Goal: Information Seeking & Learning: Learn about a topic

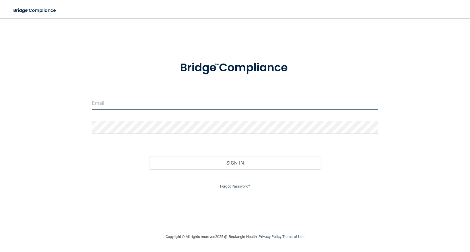
click at [94, 105] on input "email" at bounding box center [235, 102] width 286 height 13
type input "[EMAIL_ADDRESS][DOMAIN_NAME]"
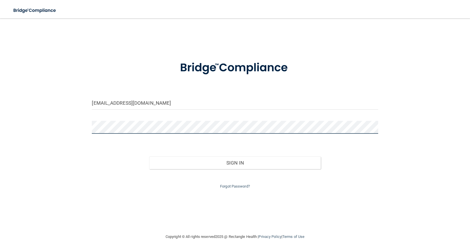
click at [149, 156] on button "Sign In" at bounding box center [235, 162] width 172 height 13
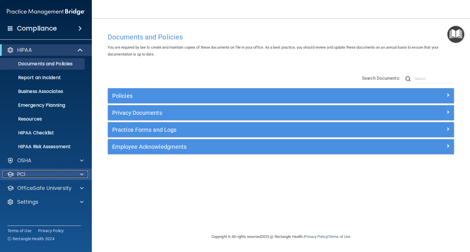
click at [82, 175] on span at bounding box center [81, 174] width 3 height 7
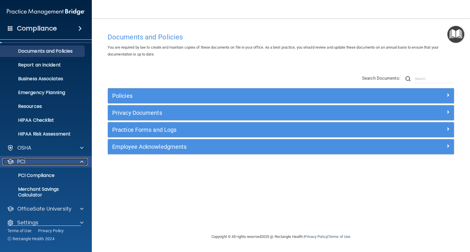
scroll to position [20, 0]
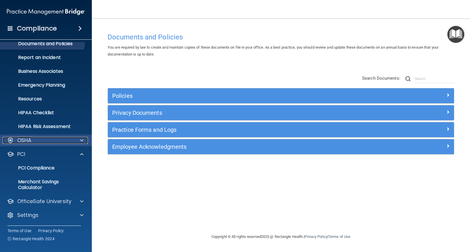
click at [80, 140] on span at bounding box center [81, 140] width 3 height 7
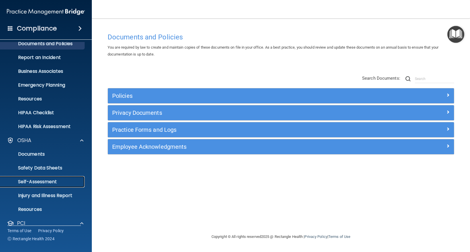
click at [53, 183] on p "Self-Assessment" at bounding box center [43, 182] width 78 height 6
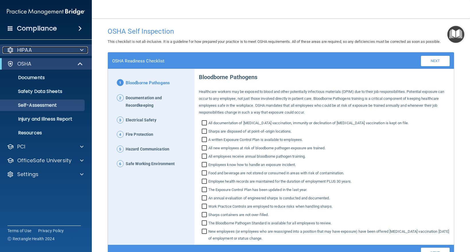
click at [28, 47] on p "HIPAA" at bounding box center [24, 50] width 15 height 7
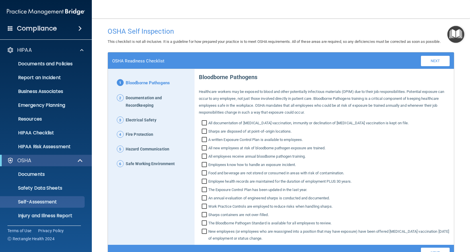
click at [80, 25] on span at bounding box center [79, 28] width 3 height 7
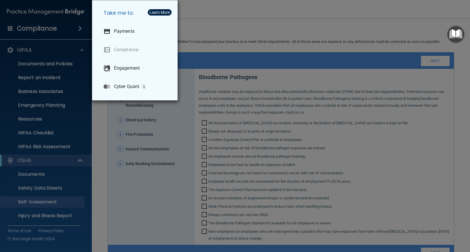
click at [92, 134] on div "Take me to: Payments Compliance Engagement Cyber Quant" at bounding box center [235, 126] width 470 height 252
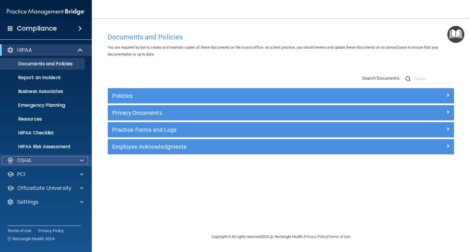
click at [83, 163] on span at bounding box center [81, 160] width 3 height 7
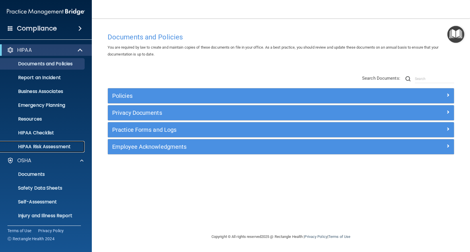
click at [39, 150] on link "HIPAA Risk Assessment" at bounding box center [39, 146] width 90 height 11
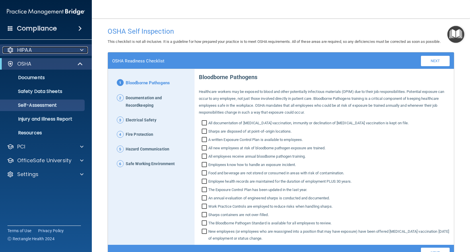
click at [81, 53] on span at bounding box center [81, 50] width 3 height 7
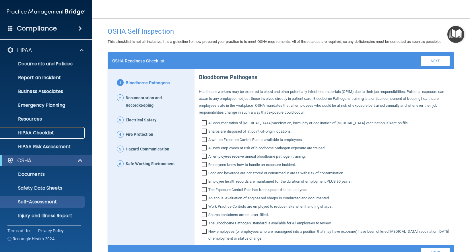
click at [39, 132] on p "HIPAA Checklist" at bounding box center [43, 133] width 78 height 6
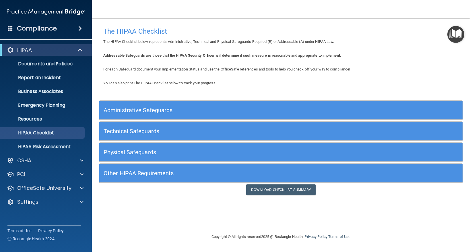
click at [139, 168] on div "Other HIPAA Requirements" at bounding box center [235, 172] width 273 height 13
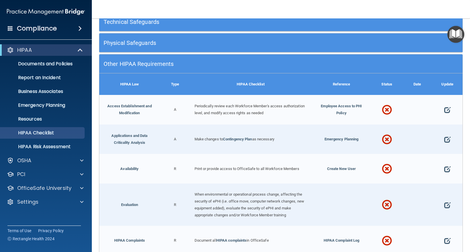
scroll to position [23, 0]
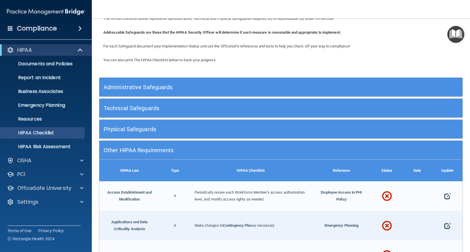
click at [163, 80] on div "Administrative Safeguards" at bounding box center [281, 87] width 364 height 19
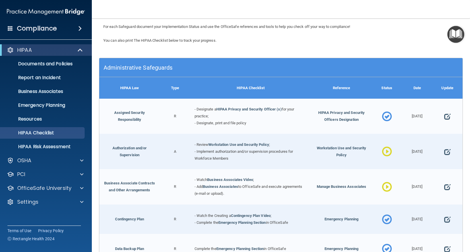
scroll to position [52, 0]
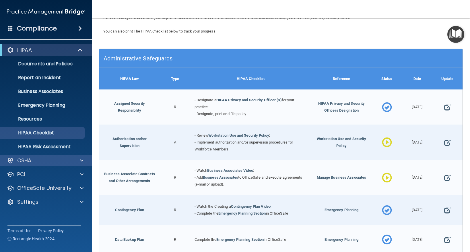
click at [71, 165] on div "OSHA" at bounding box center [46, 159] width 92 height 11
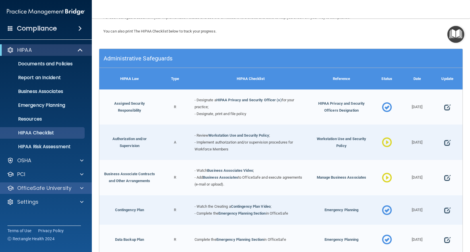
click at [51, 191] on div "OfficeSafe University" at bounding box center [46, 187] width 92 height 11
click at [82, 191] on span at bounding box center [81, 187] width 3 height 7
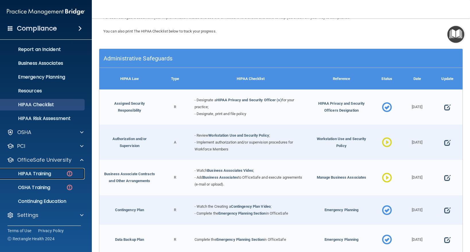
click at [44, 177] on link "HIPAA Training" at bounding box center [39, 173] width 90 height 11
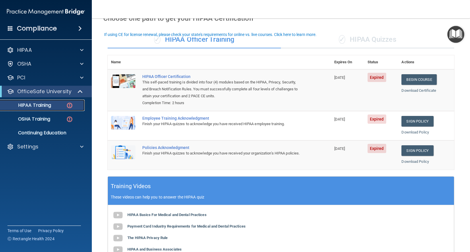
scroll to position [23, 0]
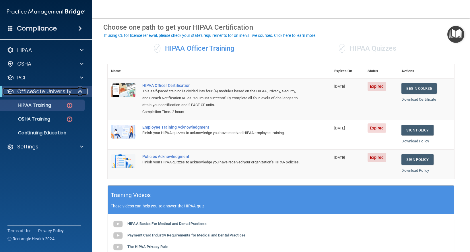
click at [79, 91] on span at bounding box center [80, 91] width 5 height 7
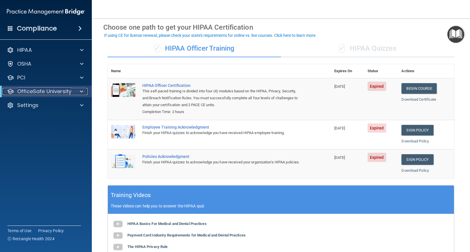
click at [79, 91] on div at bounding box center [81, 91] width 14 height 7
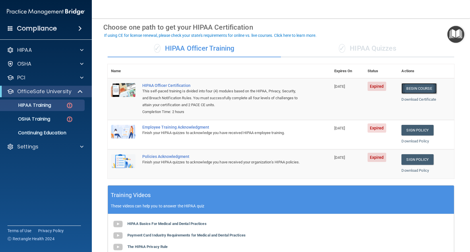
click at [412, 88] on link "Begin Course" at bounding box center [419, 88] width 35 height 11
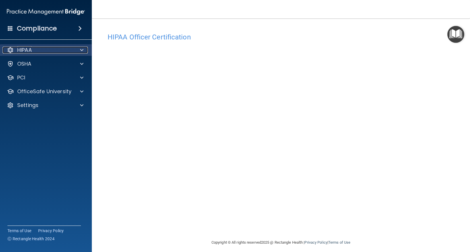
click at [26, 47] on p "HIPAA" at bounding box center [24, 50] width 15 height 7
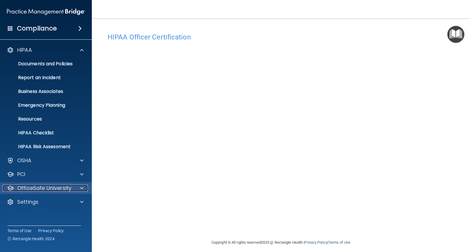
click at [39, 186] on p "OfficeSafe University" at bounding box center [44, 187] width 54 height 7
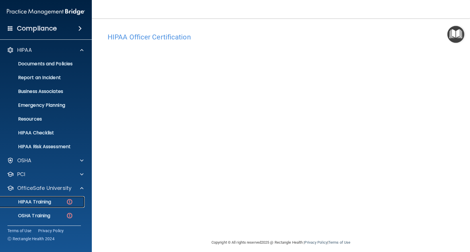
click at [39, 200] on p "HIPAA Training" at bounding box center [27, 202] width 47 height 6
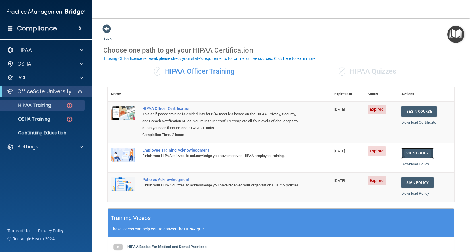
click at [408, 152] on link "Sign Policy" at bounding box center [418, 153] width 32 height 11
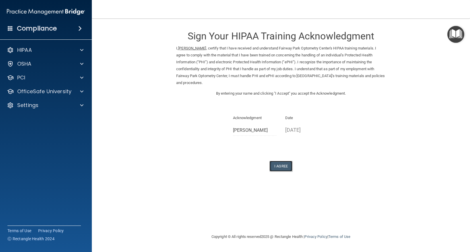
click at [275, 167] on button "I Agree" at bounding box center [281, 166] width 23 height 11
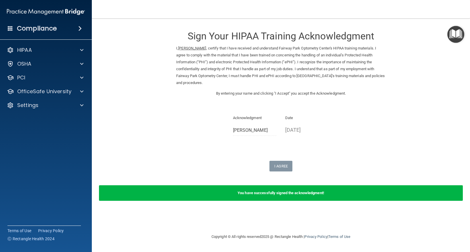
click at [453, 32] on img "Open Resource Center" at bounding box center [456, 34] width 17 height 17
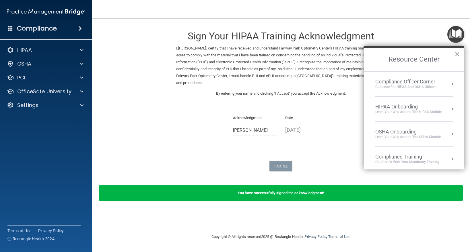
click at [456, 59] on h2 "Resource Center" at bounding box center [414, 60] width 101 height 24
click at [454, 55] on h2 "Resource Center" at bounding box center [414, 60] width 101 height 24
click at [456, 53] on button "×" at bounding box center [457, 53] width 5 height 9
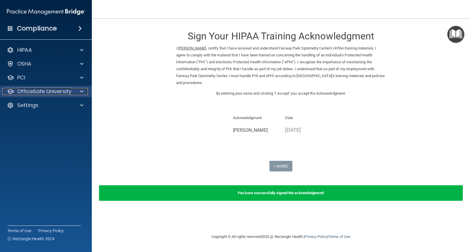
click at [28, 90] on p "OfficeSafe University" at bounding box center [44, 91] width 54 height 7
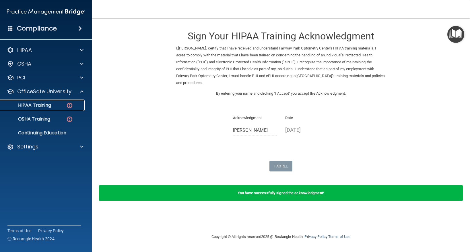
click at [31, 104] on p "HIPAA Training" at bounding box center [27, 105] width 47 height 6
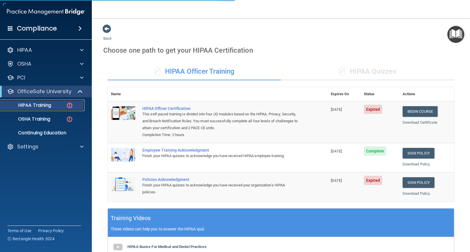
click at [31, 104] on p "HIPAA Training" at bounding box center [27, 105] width 47 height 6
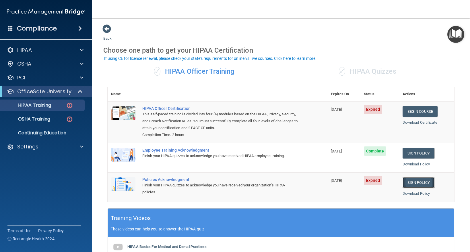
click at [416, 181] on link "Sign Policy" at bounding box center [419, 182] width 32 height 11
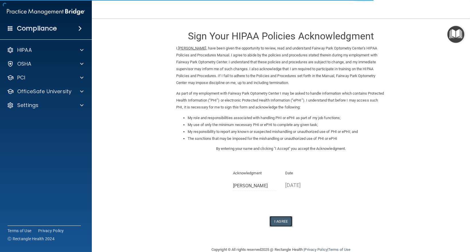
click at [282, 219] on button "I Agree" at bounding box center [281, 221] width 23 height 11
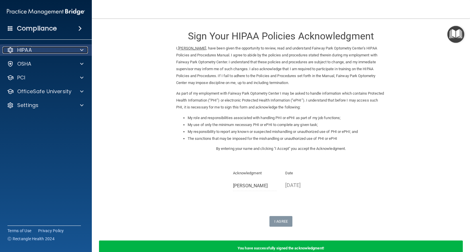
click at [33, 51] on div "HIPAA" at bounding box center [38, 50] width 71 height 7
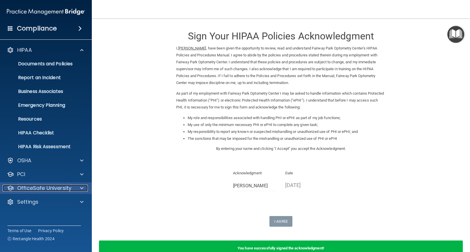
click at [52, 188] on p "OfficeSafe University" at bounding box center [44, 187] width 54 height 7
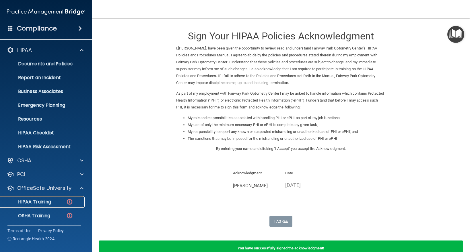
click at [52, 199] on div "HIPAA Training" at bounding box center [43, 202] width 78 height 6
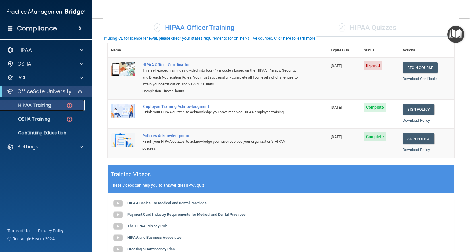
scroll to position [19, 0]
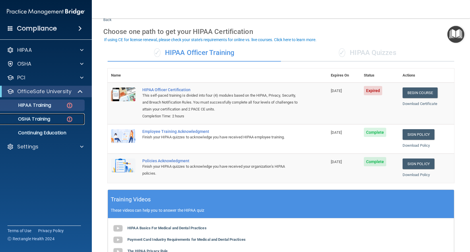
click at [26, 118] on p "OSHA Training" at bounding box center [27, 119] width 47 height 6
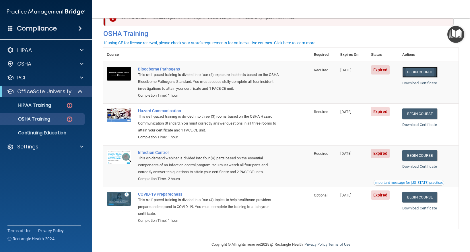
click at [416, 72] on link "Begin Course" at bounding box center [420, 72] width 35 height 11
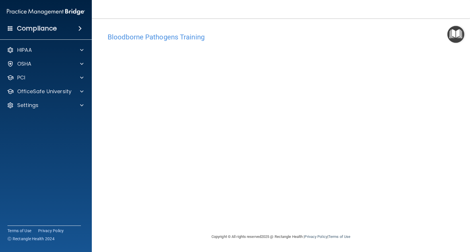
click at [462, 34] on img "Open Resource Center" at bounding box center [456, 34] width 17 height 17
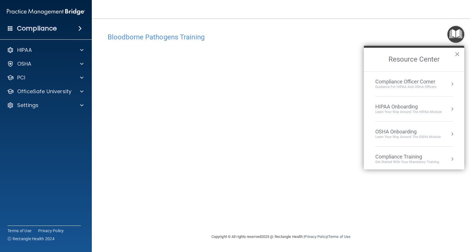
click at [457, 52] on button "×" at bounding box center [457, 53] width 5 height 9
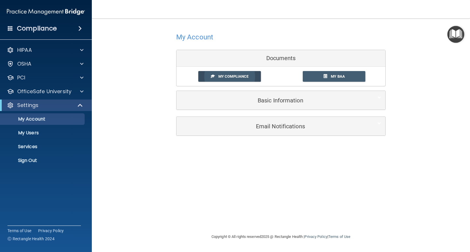
click at [229, 76] on span "My Compliance" at bounding box center [234, 76] width 30 height 4
click at [40, 90] on p "OfficeSafe University" at bounding box center [44, 91] width 54 height 7
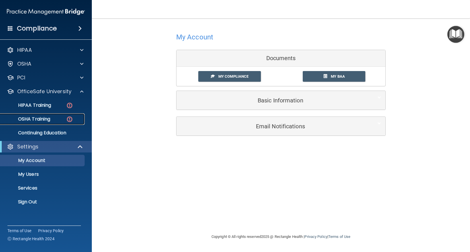
click at [38, 118] on p "OSHA Training" at bounding box center [27, 119] width 47 height 6
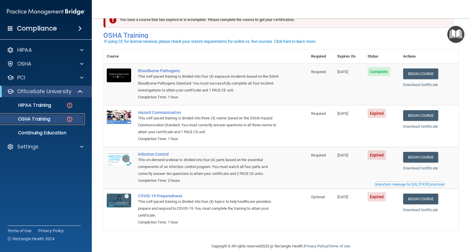
scroll to position [26, 0]
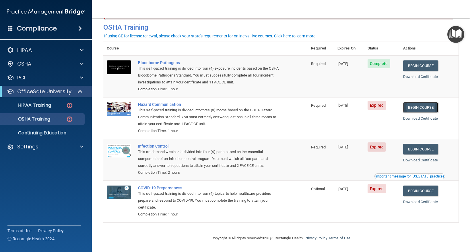
click at [419, 108] on link "Begin Course" at bounding box center [420, 107] width 35 height 11
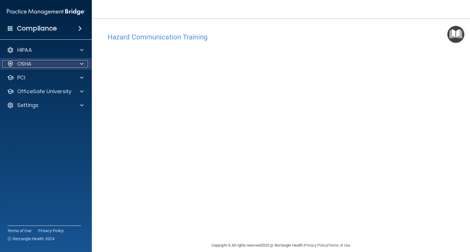
click at [30, 62] on p "OSHA" at bounding box center [24, 63] width 14 height 7
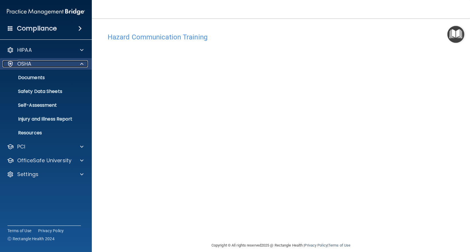
click at [32, 64] on div "OSHA" at bounding box center [38, 63] width 71 height 7
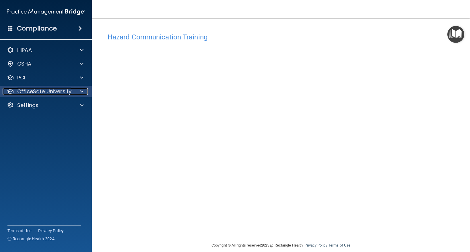
click at [30, 91] on p "OfficeSafe University" at bounding box center [44, 91] width 54 height 7
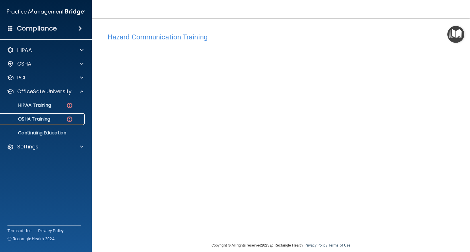
click at [32, 117] on p "OSHA Training" at bounding box center [27, 119] width 47 height 6
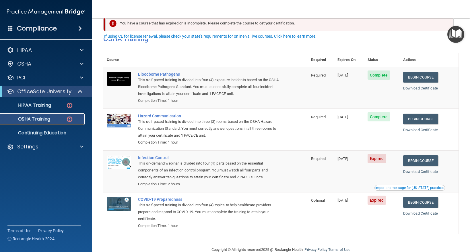
scroll to position [26, 0]
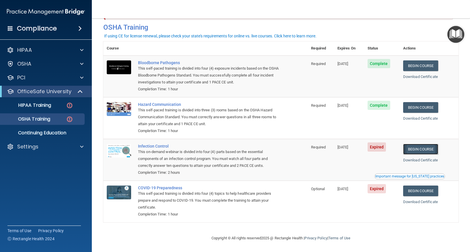
click at [416, 149] on link "Begin Course" at bounding box center [420, 149] width 35 height 11
click at [414, 145] on link "Begin Course" at bounding box center [420, 149] width 35 height 11
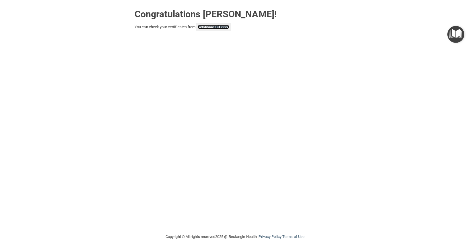
click at [212, 25] on link "your account page!" at bounding box center [213, 27] width 31 height 4
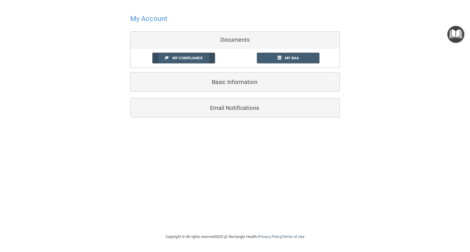
click at [205, 57] on link "My Compliance" at bounding box center [183, 58] width 63 height 11
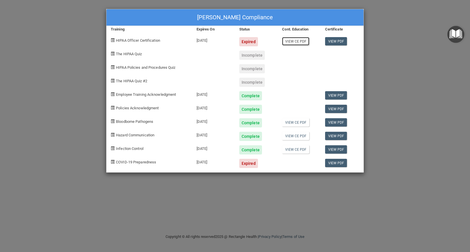
click at [293, 42] on link "View CE PDF" at bounding box center [295, 41] width 27 height 8
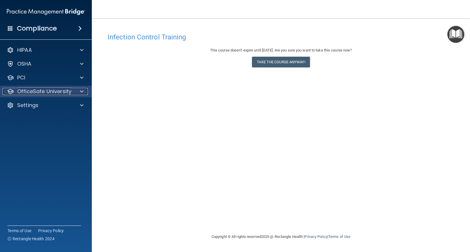
click at [24, 89] on p "OfficeSafe University" at bounding box center [44, 91] width 54 height 7
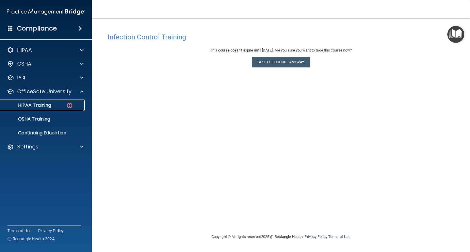
click at [25, 104] on p "HIPAA Training" at bounding box center [27, 105] width 47 height 6
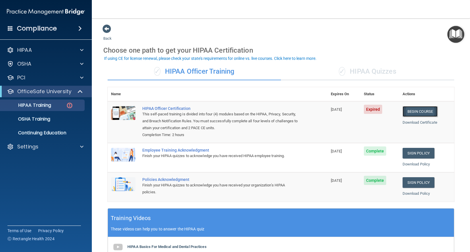
click at [409, 107] on link "Begin Course" at bounding box center [420, 111] width 35 height 11
